Goal: Task Accomplishment & Management: Use online tool/utility

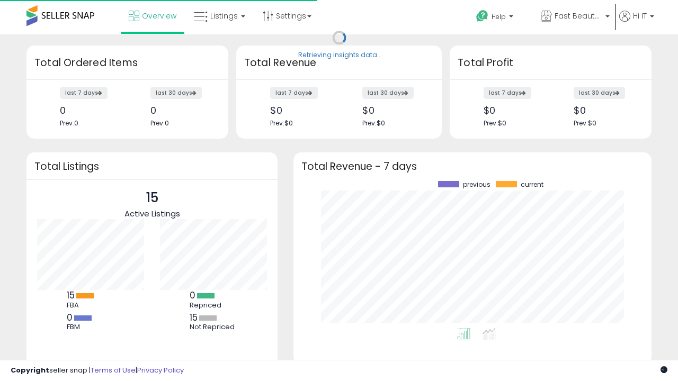
scroll to position [147, 337]
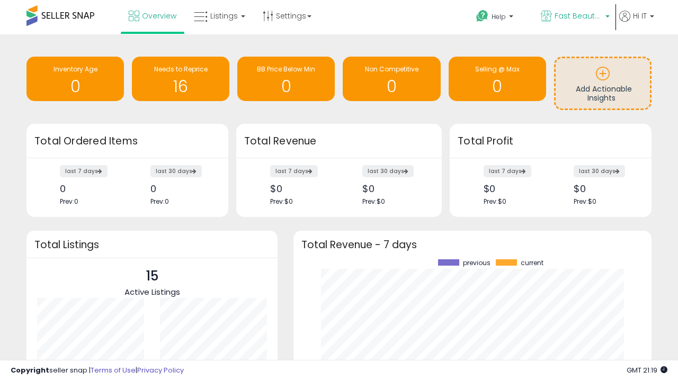
click at [574, 17] on span "Fast Beauty ([GEOGRAPHIC_DATA])" at bounding box center [578, 16] width 48 height 11
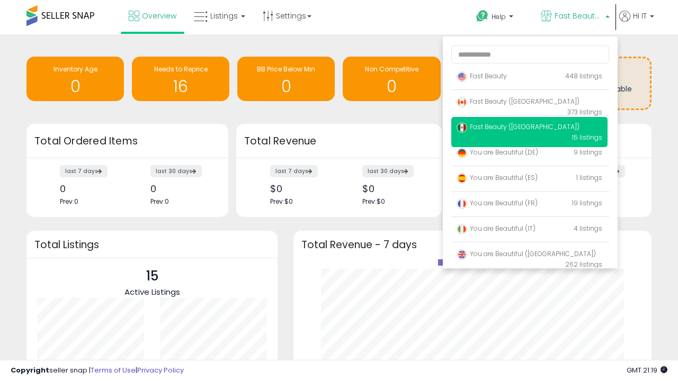
click at [529, 129] on span "Fast Beauty ([GEOGRAPHIC_DATA])" at bounding box center [517, 126] width 123 height 9
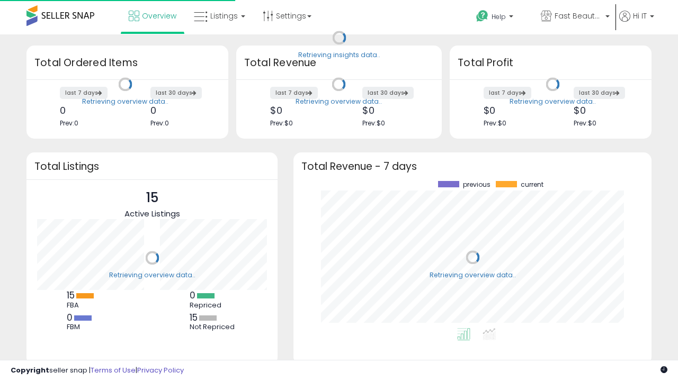
scroll to position [147, 337]
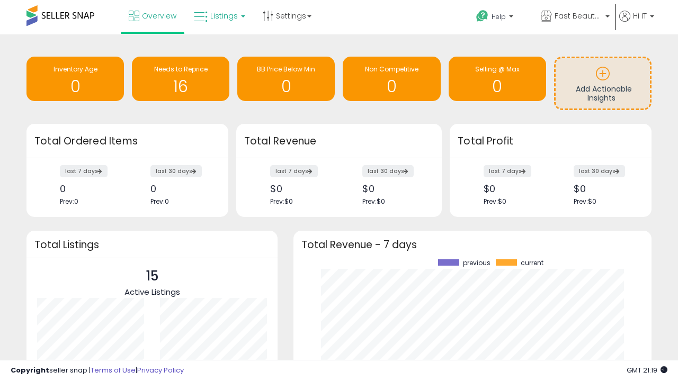
click at [218, 16] on span "Listings" at bounding box center [224, 16] width 28 height 11
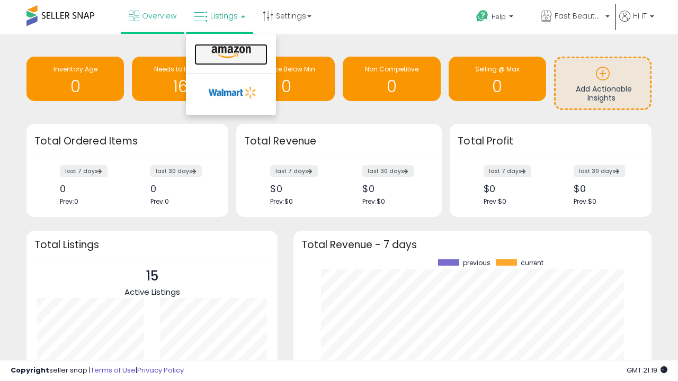
click at [230, 52] on icon at bounding box center [231, 53] width 46 height 14
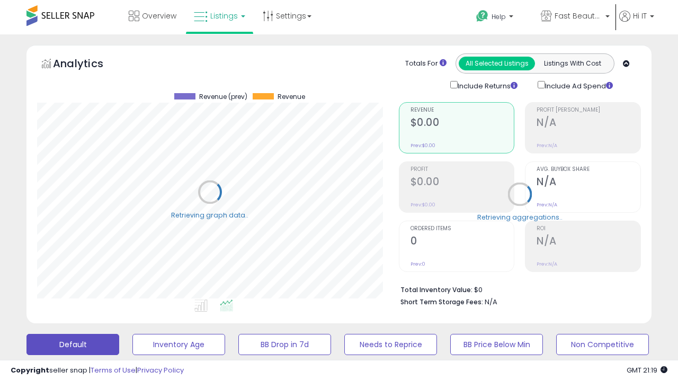
scroll to position [217, 361]
click at [132, 334] on button "All_Inventory" at bounding box center [178, 344] width 93 height 21
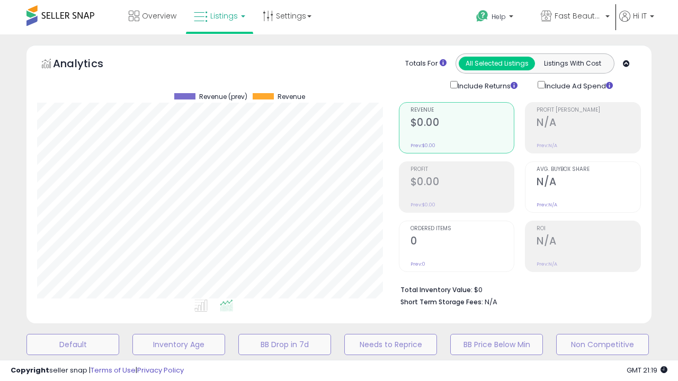
scroll to position [205, 0]
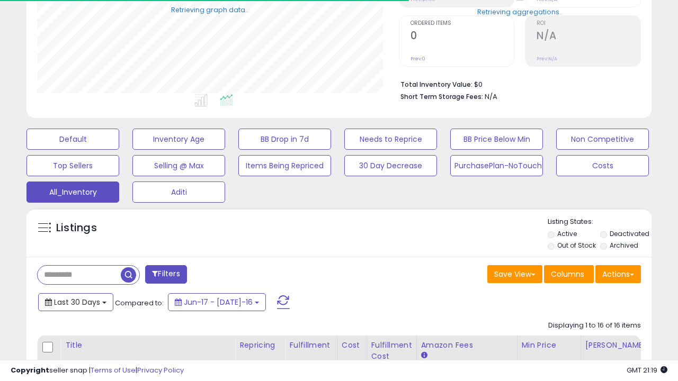
click at [75, 301] on span "Last 30 Days" at bounding box center [77, 302] width 46 height 11
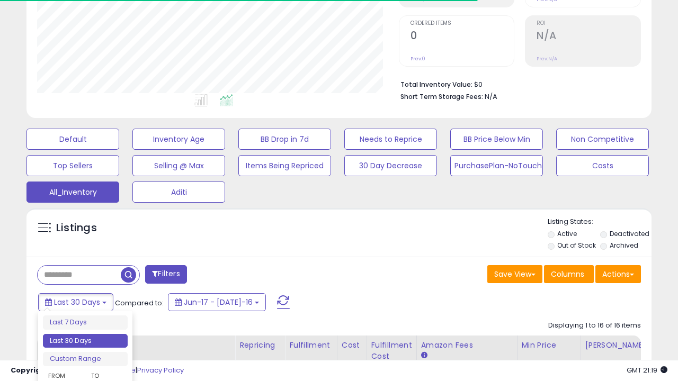
click at [85, 341] on li "Last 30 Days" at bounding box center [85, 341] width 85 height 14
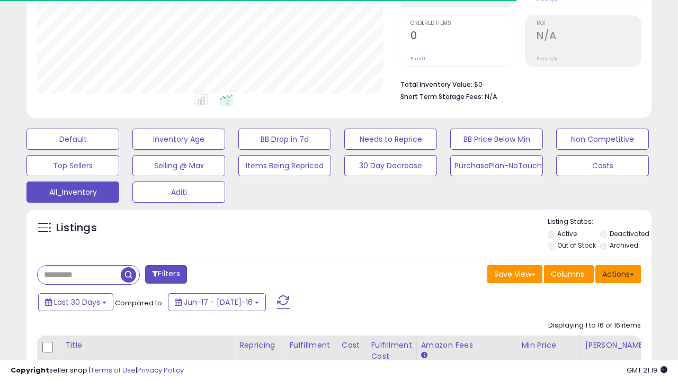
click at [618, 273] on button "Actions" at bounding box center [618, 274] width 46 height 18
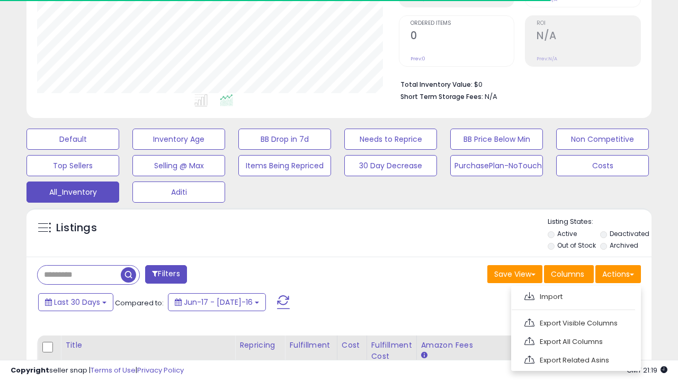
click at [574, 340] on link "Export All Columns" at bounding box center [575, 342] width 116 height 16
